Goal: Find specific page/section: Find specific page/section

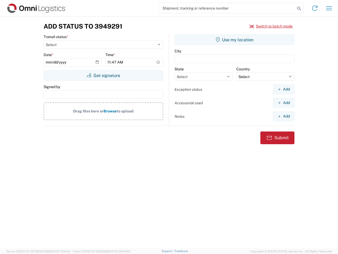
click at [227, 8] on input "search" at bounding box center [227, 8] width 137 height 10
click at [299, 8] on icon at bounding box center [299, 8] width 7 height 7
click at [315, 8] on icon at bounding box center [315, 8] width 8 height 8
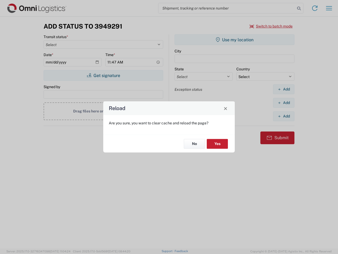
click at [329, 8] on div "Reload Are you sure, you want to clear cache and reload the page? No Yes" at bounding box center [169, 127] width 338 height 254
click at [271, 26] on div "Reload Are you sure, you want to clear cache and reload the page? No Yes" at bounding box center [169, 127] width 338 height 254
click at [103, 75] on div "Reload Are you sure, you want to clear cache and reload the page? No Yes" at bounding box center [169, 127] width 338 height 254
click at [235, 40] on div "Reload Are you sure, you want to clear cache and reload the page? No Yes" at bounding box center [169, 127] width 338 height 254
click at [284, 89] on div "Reload Are you sure, you want to clear cache and reload the page? No Yes" at bounding box center [169, 127] width 338 height 254
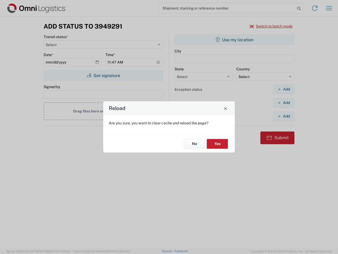
click at [284, 103] on div "Reload Are you sure, you want to clear cache and reload the page? No Yes" at bounding box center [169, 127] width 338 height 254
click at [284, 116] on div "Reload Are you sure, you want to clear cache and reload the page? No Yes" at bounding box center [169, 127] width 338 height 254
